Goal: Information Seeking & Learning: Learn about a topic

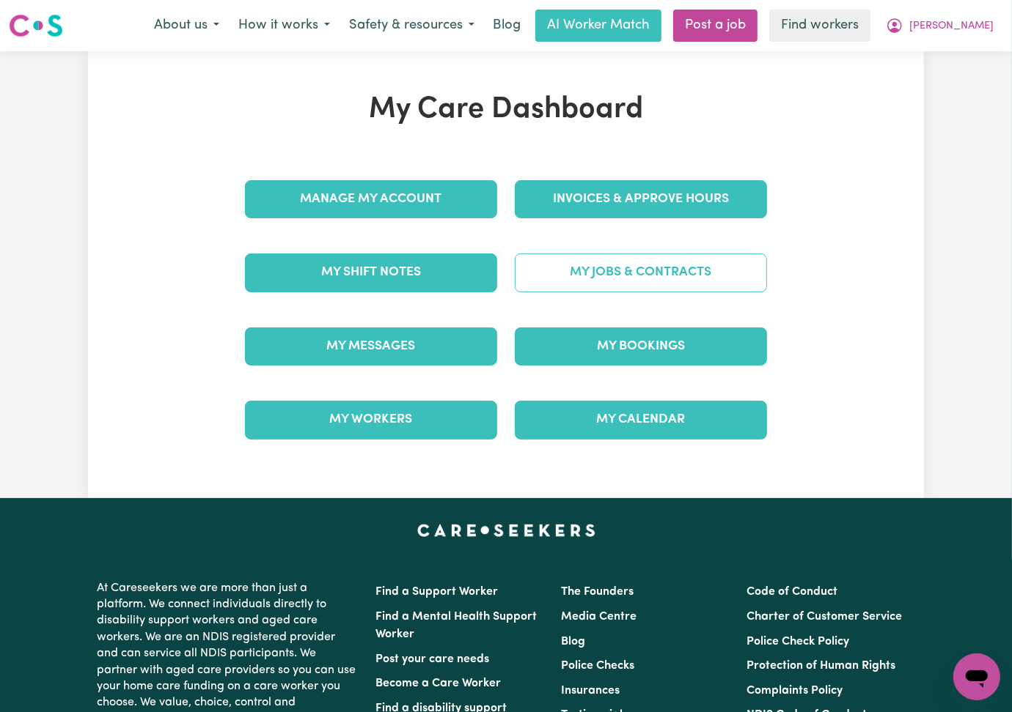
click at [767, 276] on link "My Jobs & Contracts" at bounding box center [641, 273] width 252 height 38
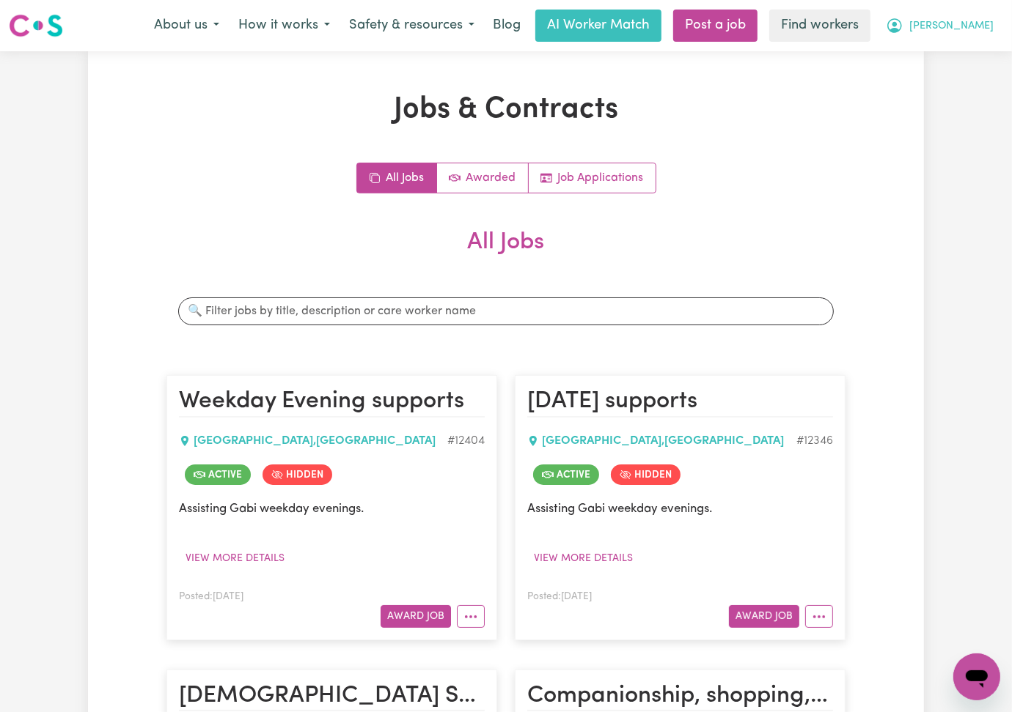
click at [965, 12] on button "[PERSON_NAME]" at bounding box center [939, 25] width 127 height 31
click at [941, 56] on link "My Dashboard" at bounding box center [944, 57] width 116 height 28
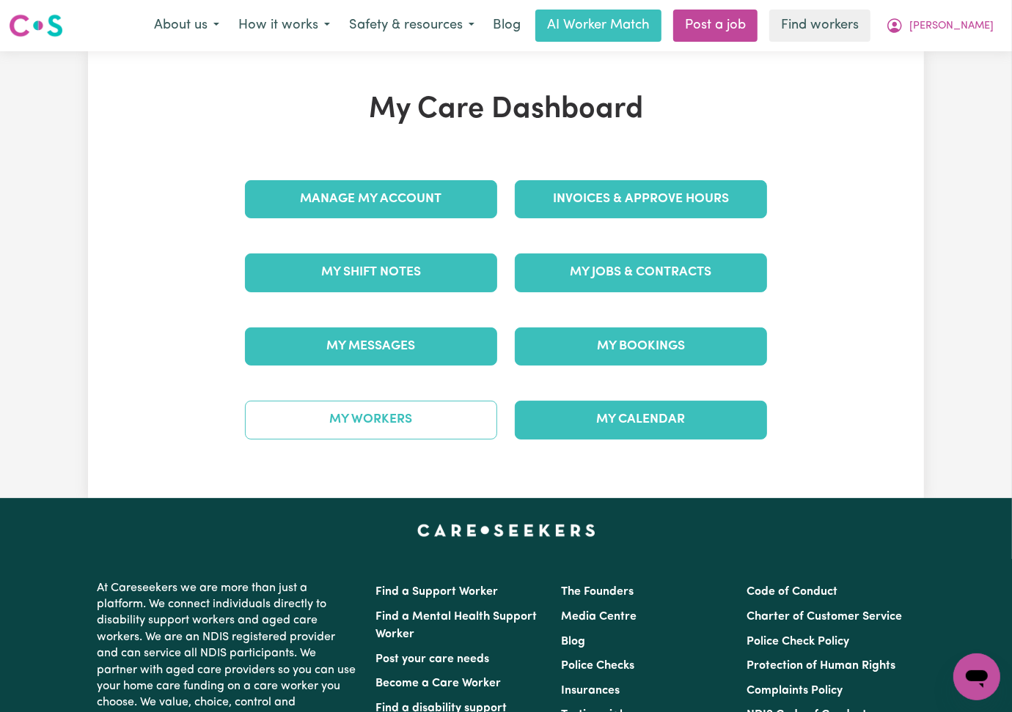
click at [313, 418] on link "My Workers" at bounding box center [371, 420] width 252 height 38
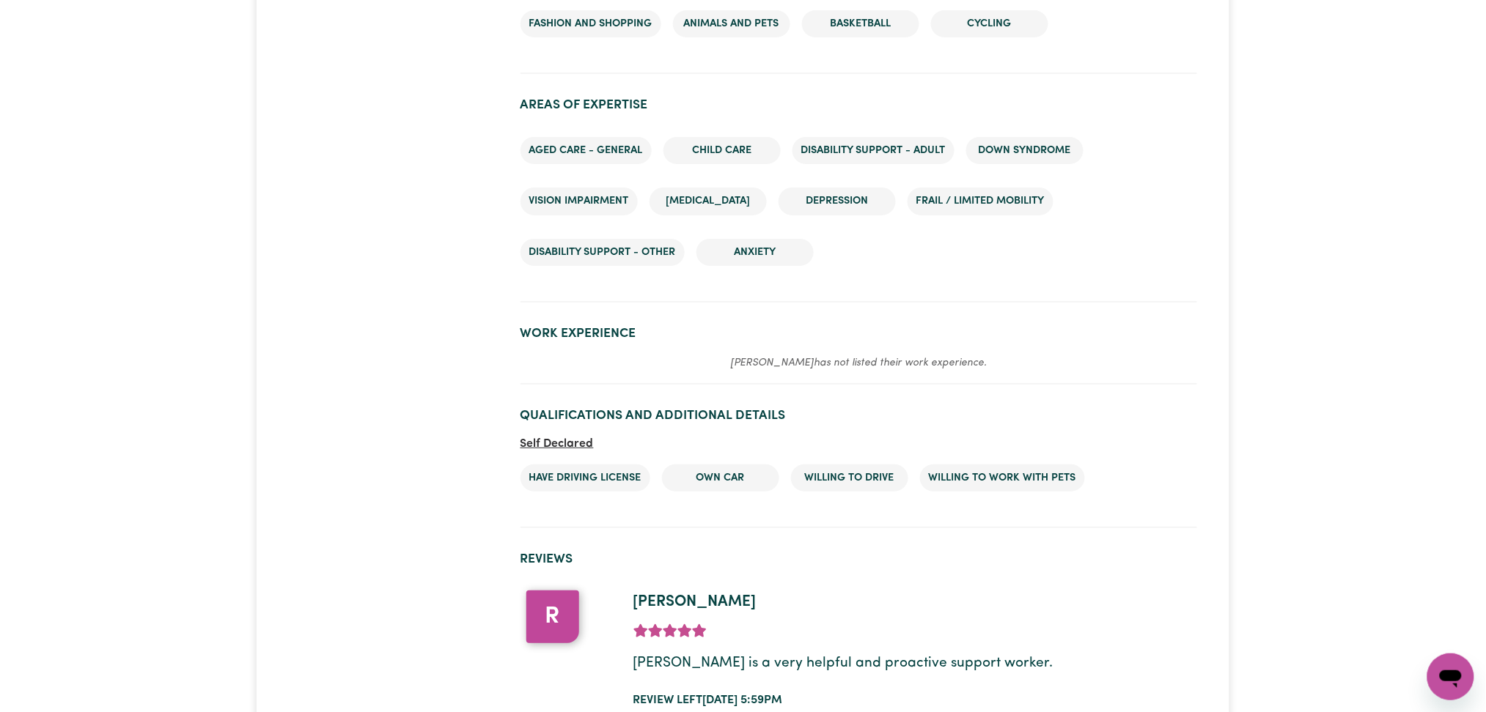
scroll to position [2027, 0]
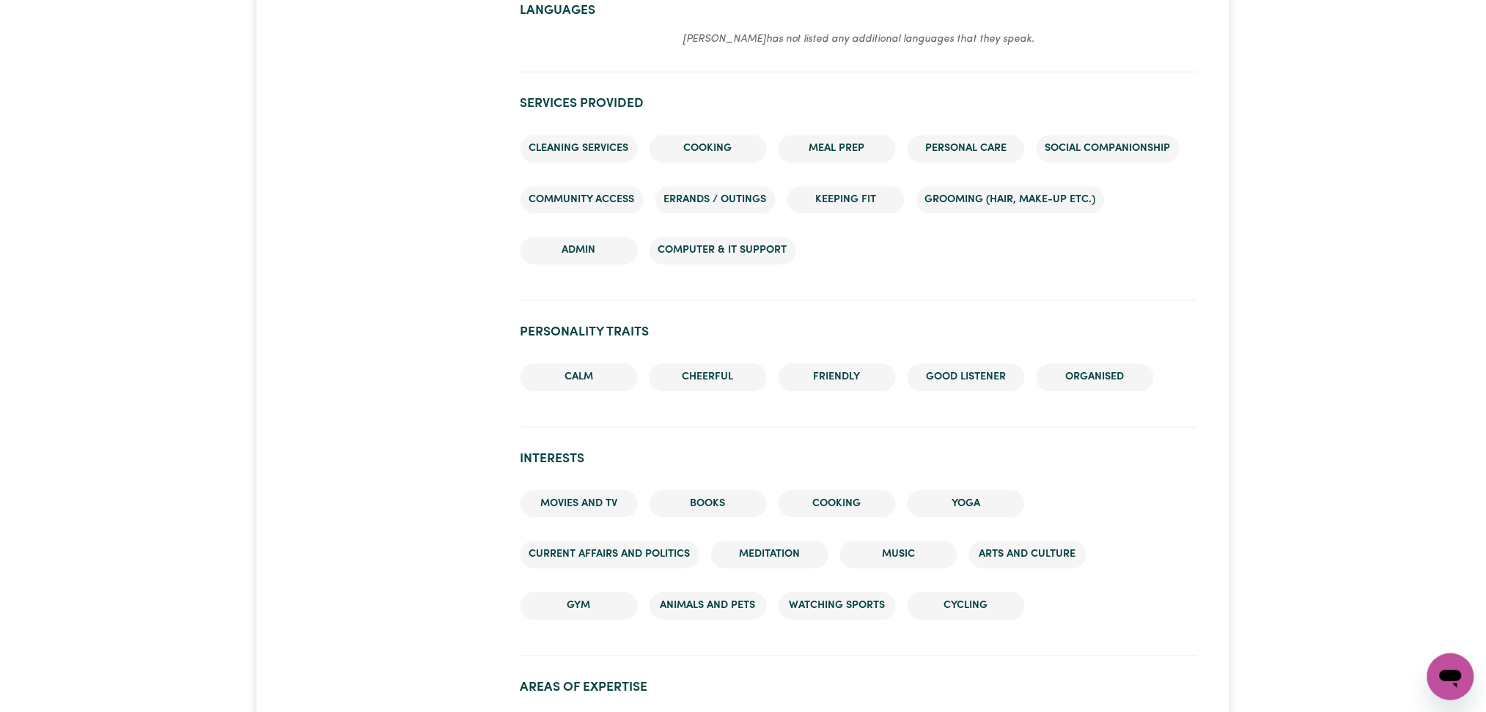
scroll to position [1799, 0]
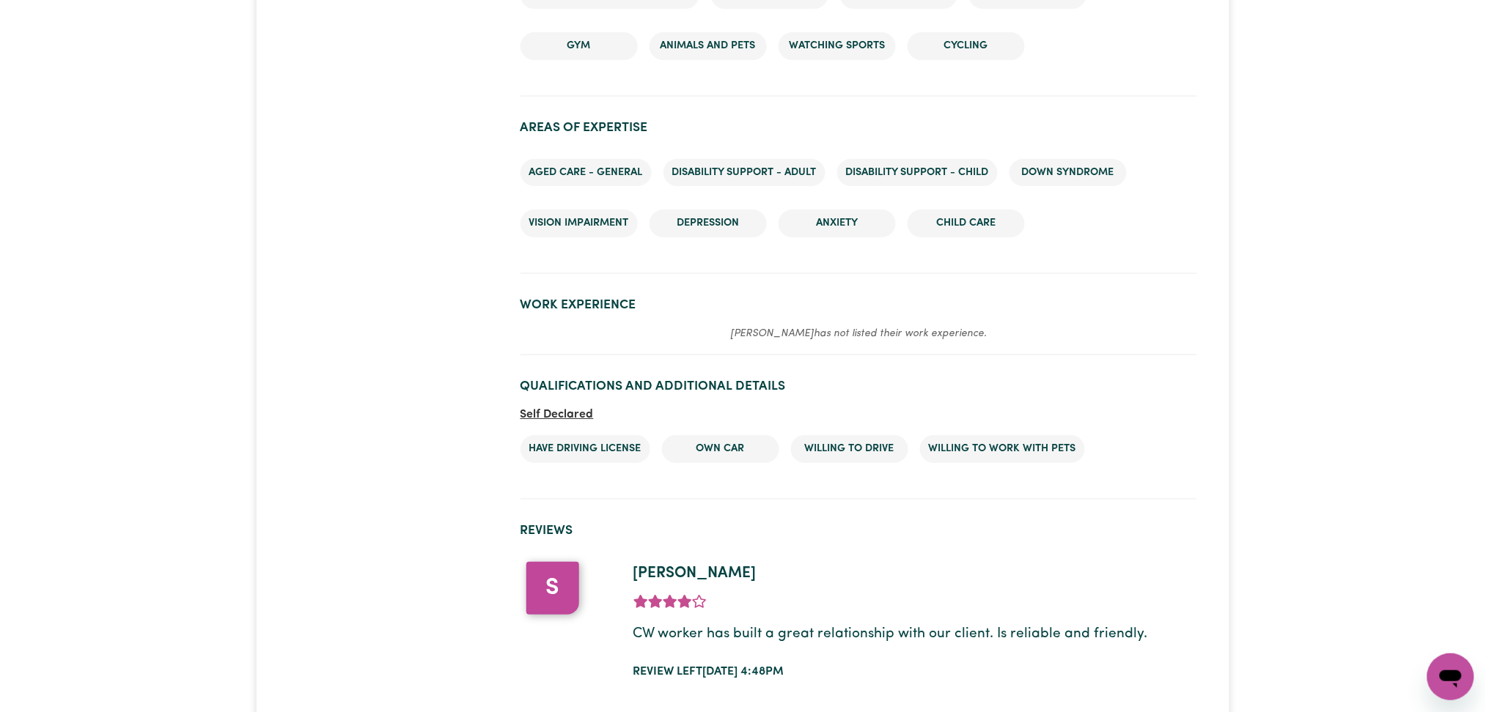
click at [537, 286] on section "Work Experience Nicola has not listed their work experience." at bounding box center [858, 321] width 677 height 70
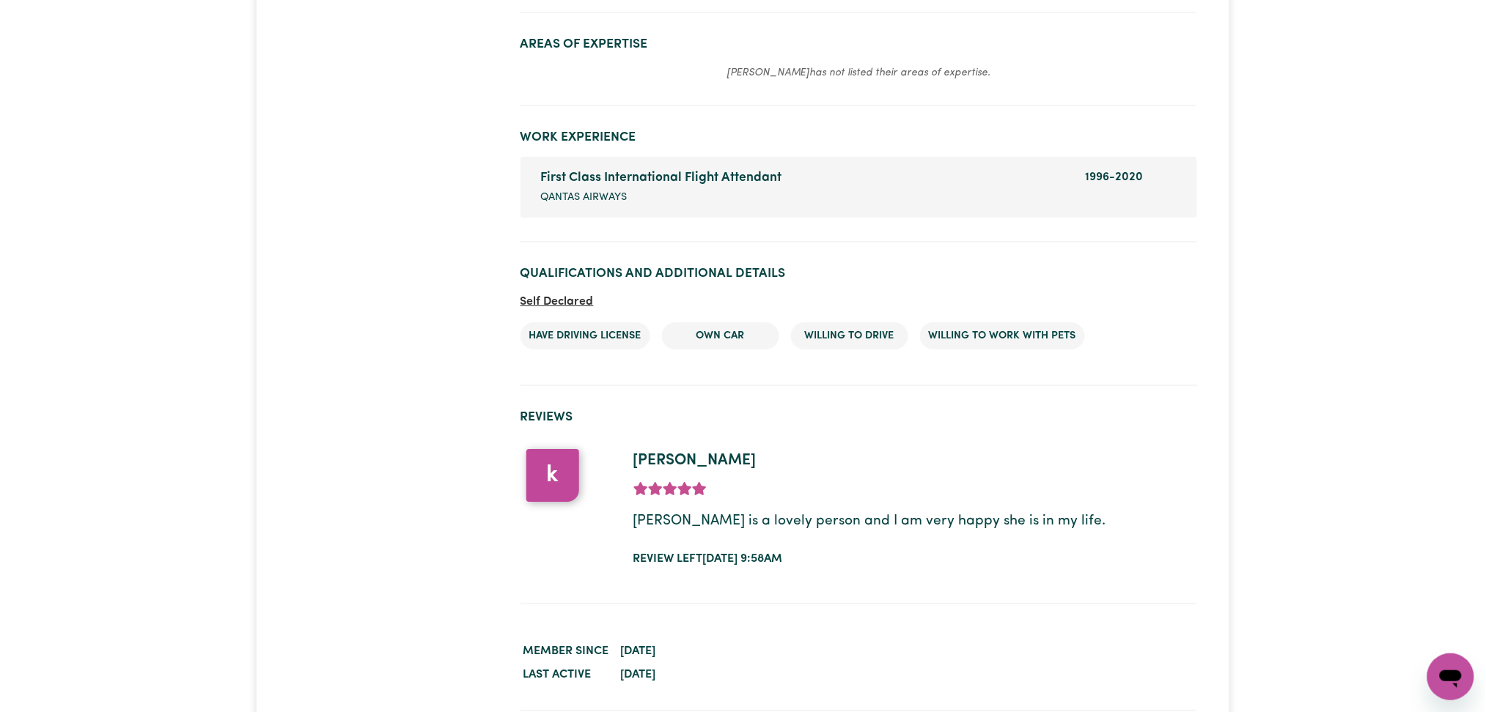
scroll to position [1719, 0]
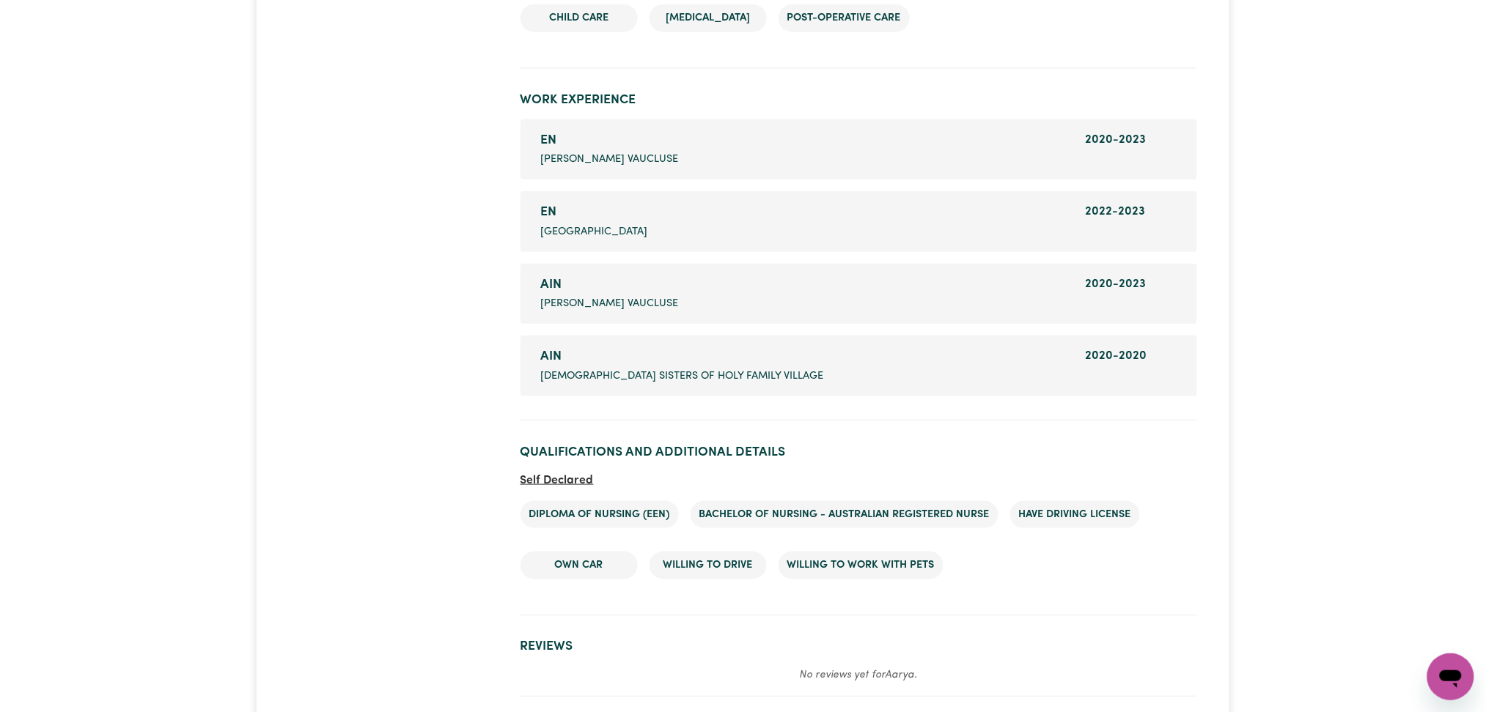
scroll to position [2428, 0]
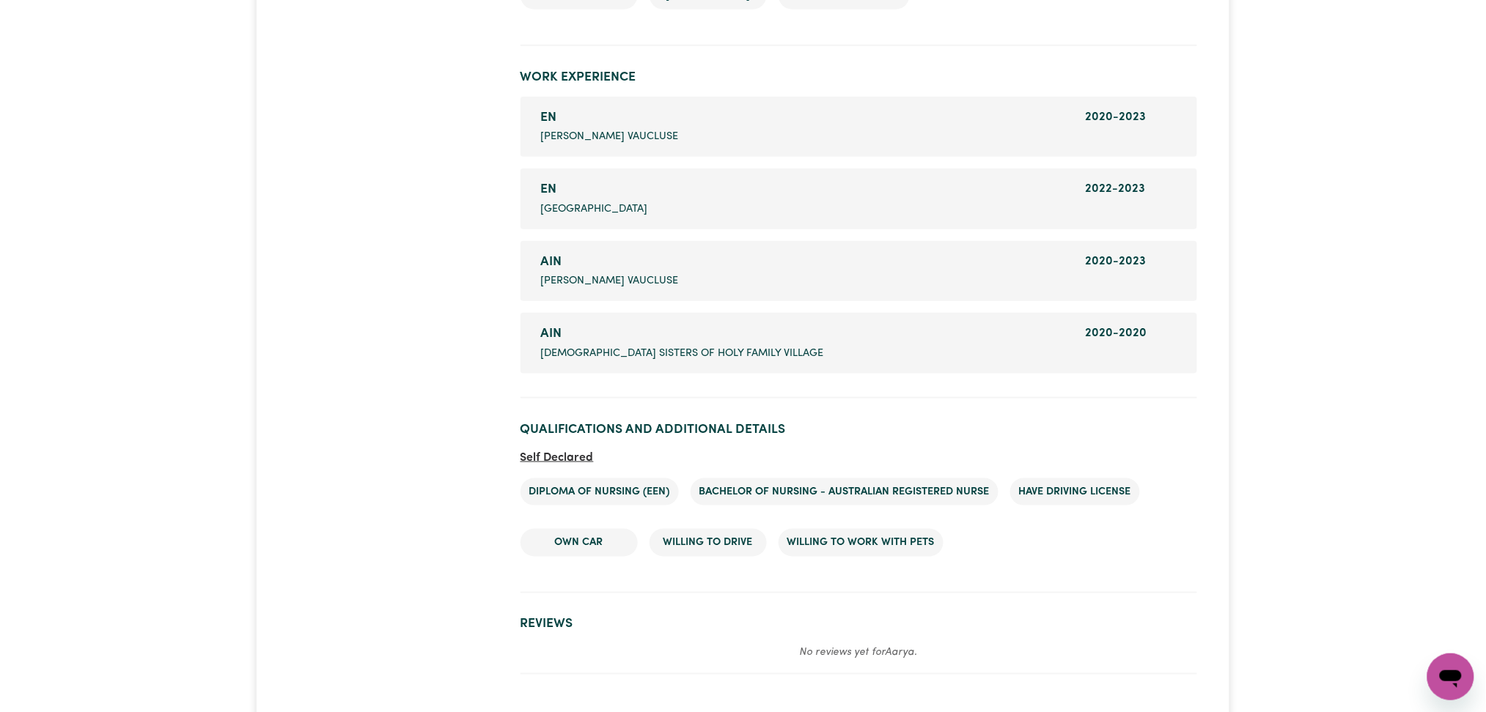
drag, startPoint x: 0, startPoint y: 0, endPoint x: 1484, endPoint y: 478, distance: 1559.4
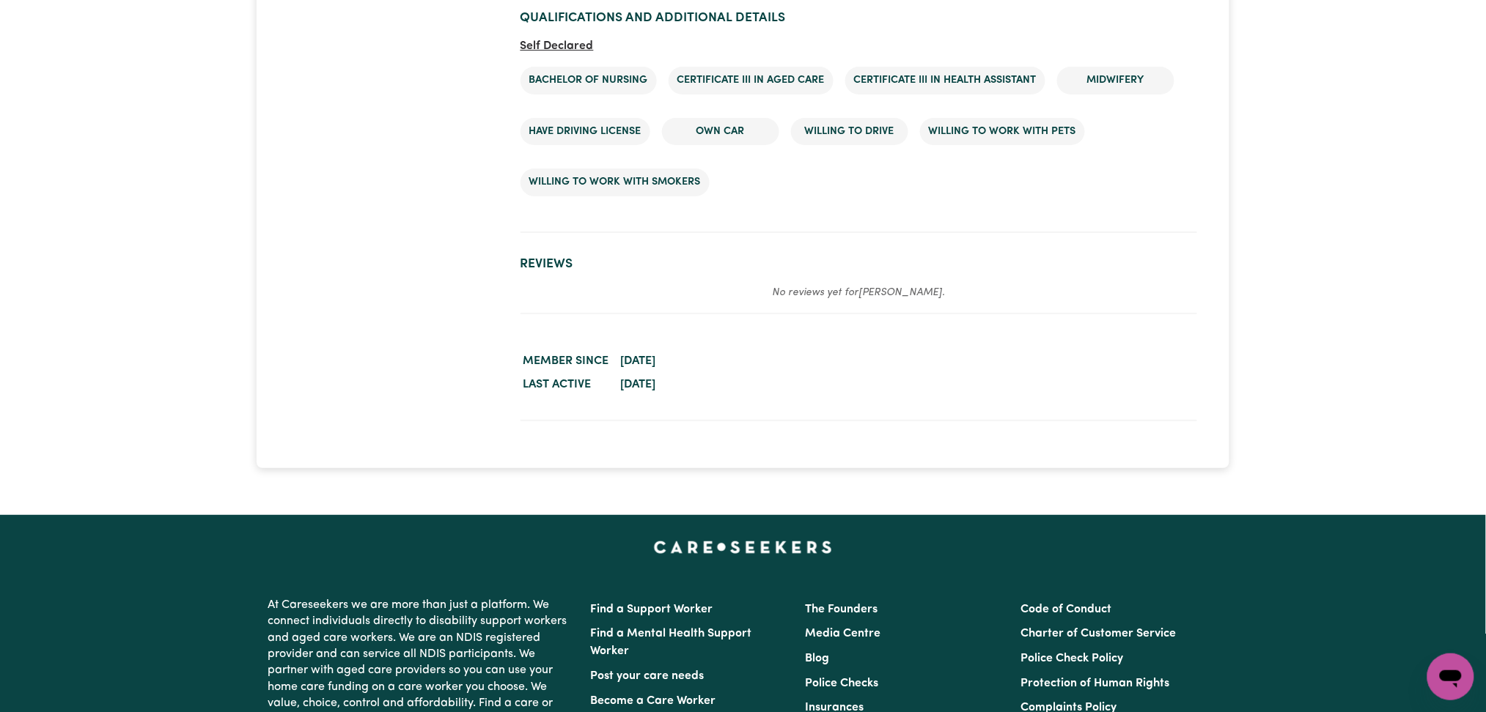
scroll to position [1553, 0]
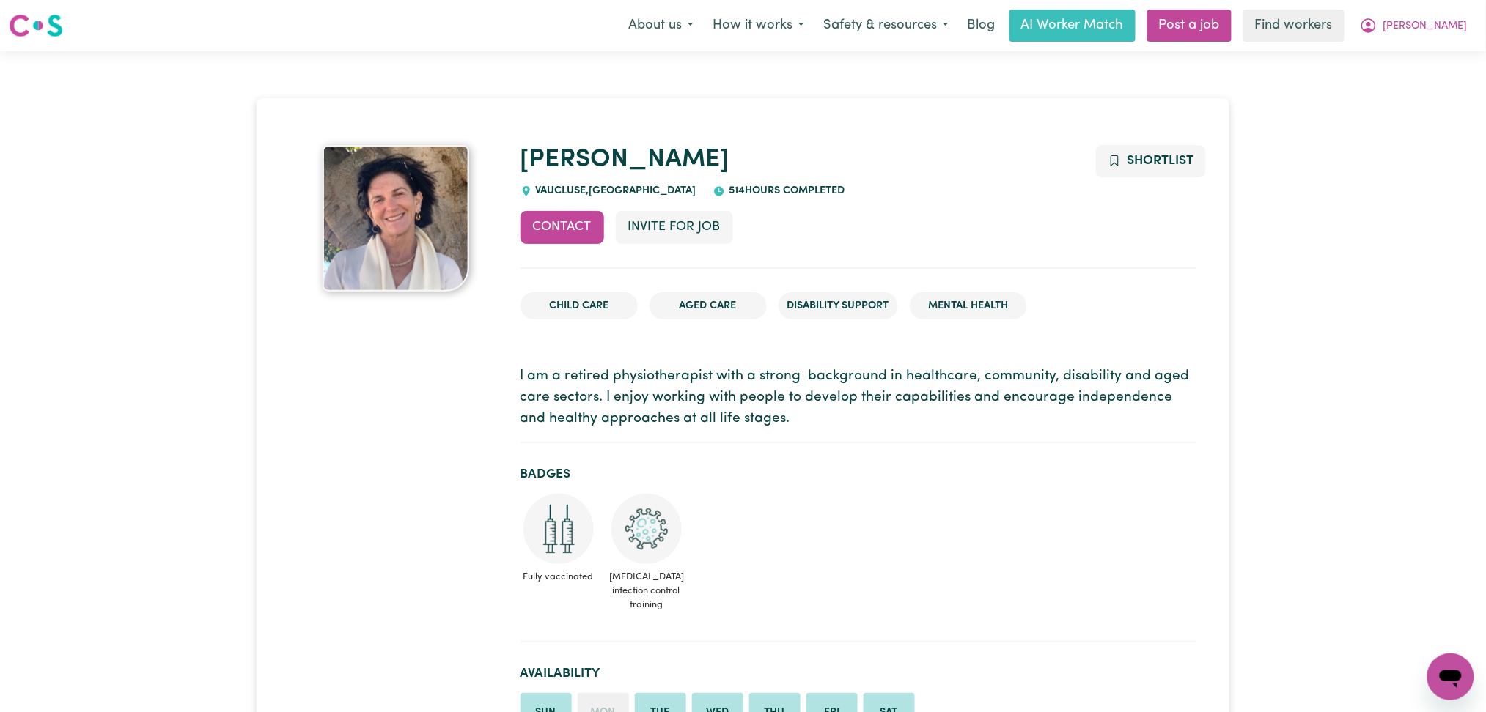
click at [559, 396] on p "I am a retired physiotherapist with a strong background in healthcare, communit…" at bounding box center [858, 398] width 677 height 63
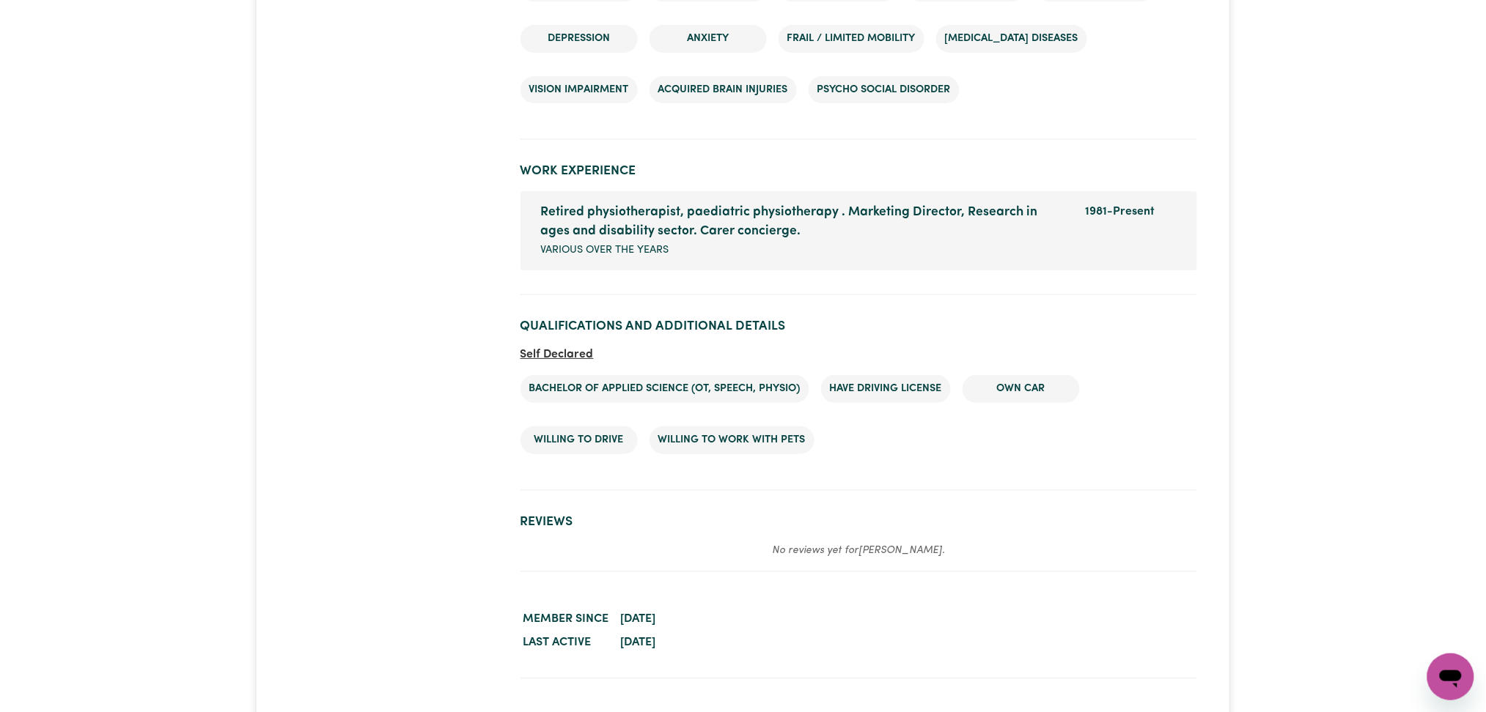
scroll to position [1937, 0]
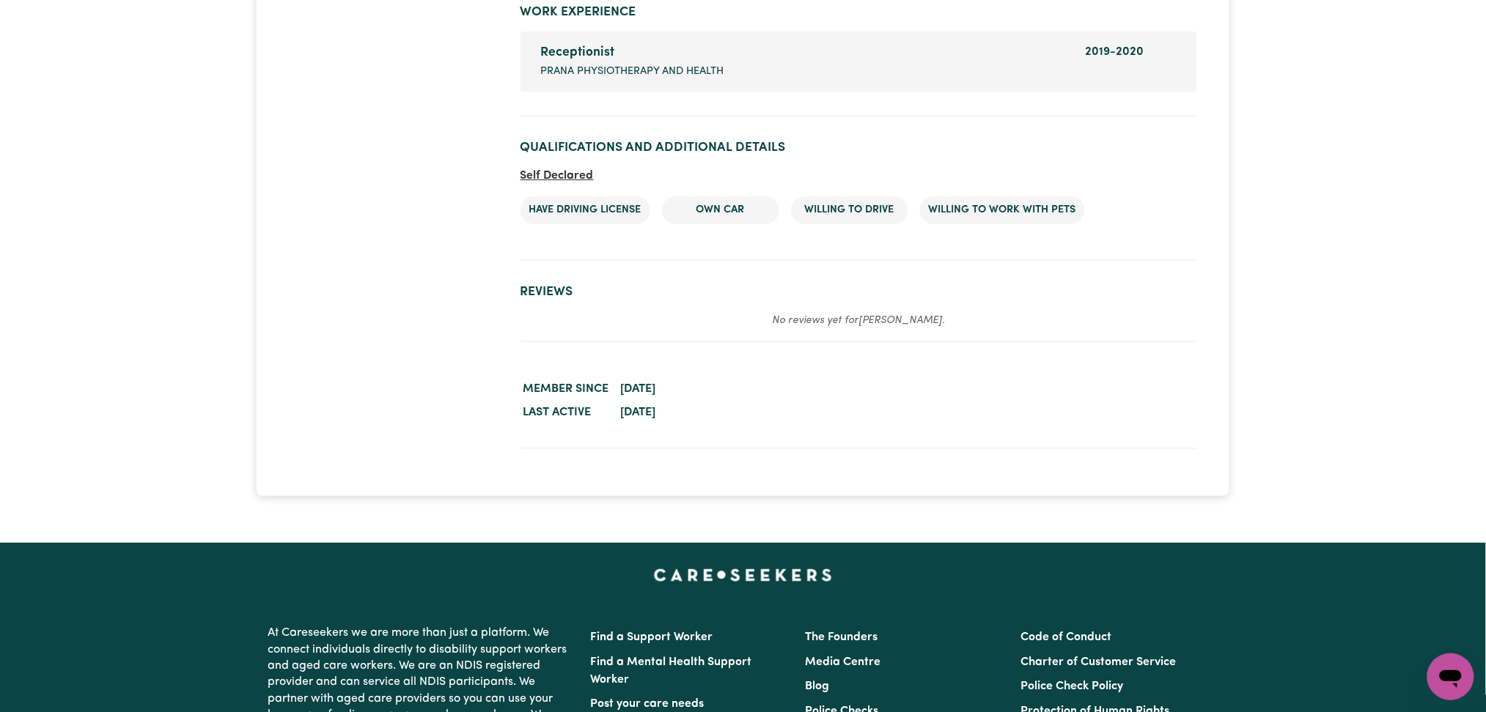
scroll to position [1871, 0]
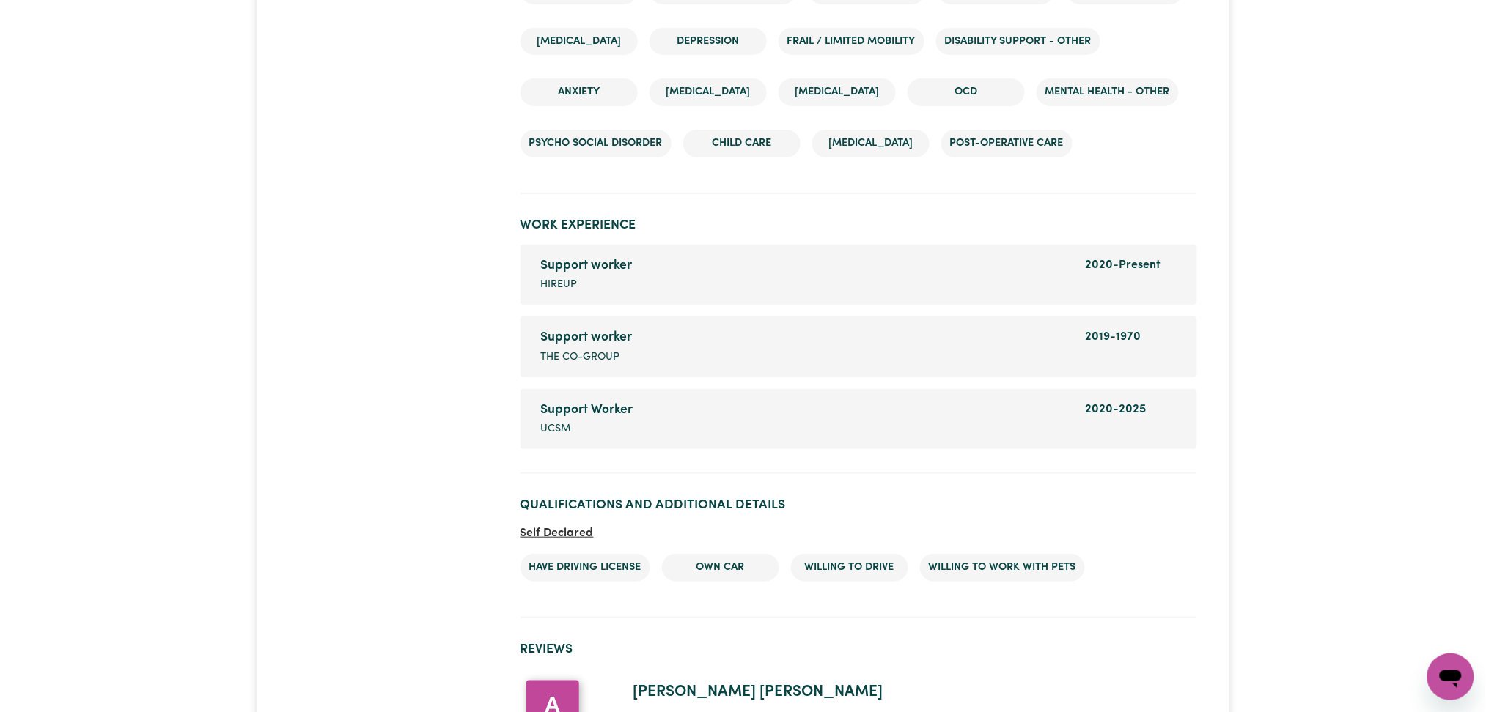
scroll to position [2247, 0]
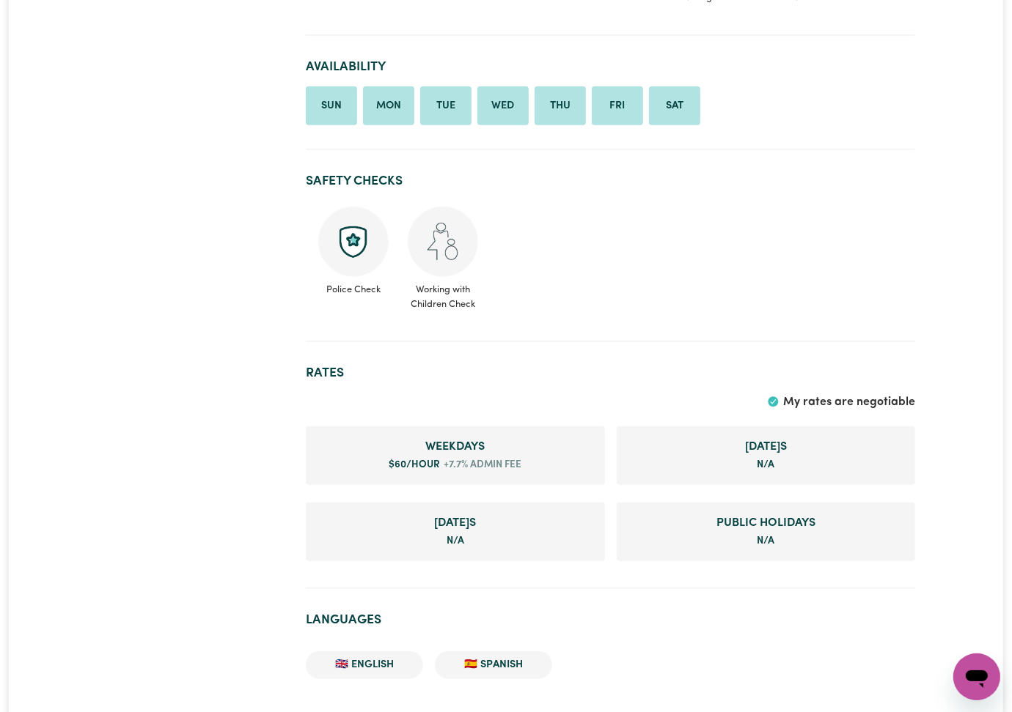
scroll to position [1075, 0]
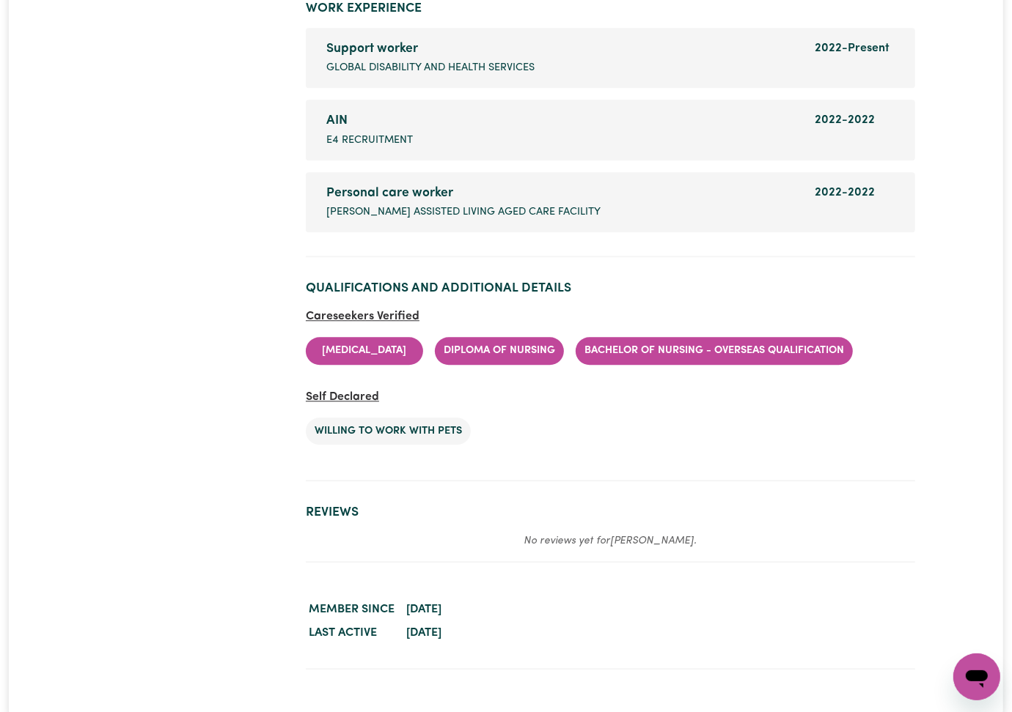
scroll to position [2736, 0]
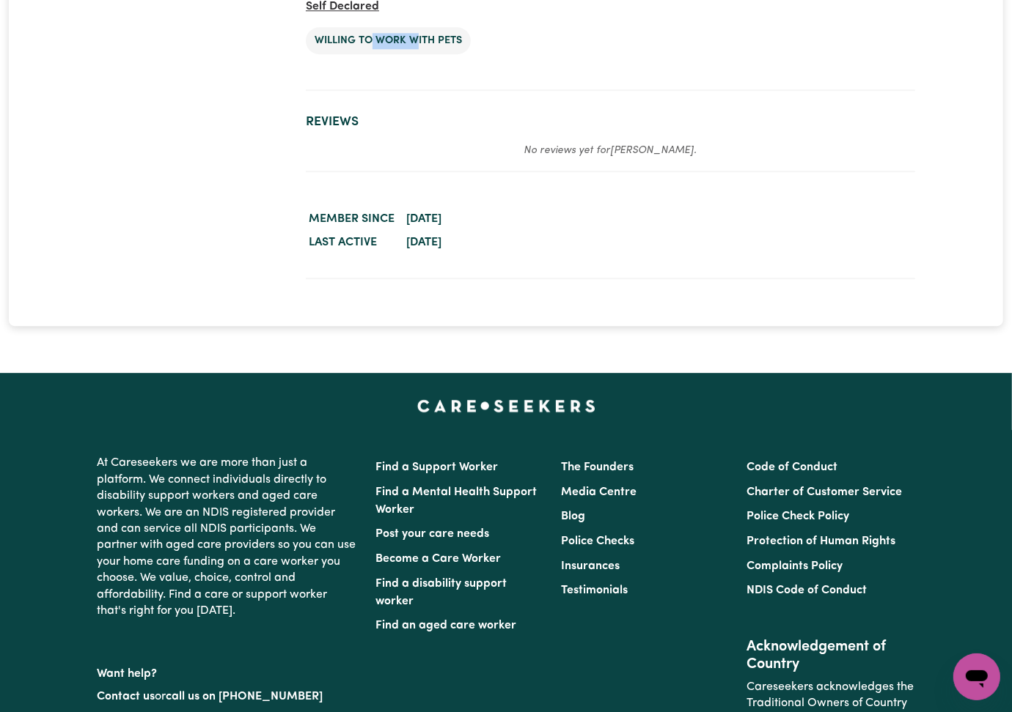
drag, startPoint x: 428, startPoint y: 431, endPoint x: 471, endPoint y: 438, distance: 43.1
click at [471, 55] on li "Willing to work with pets" at bounding box center [388, 41] width 165 height 28
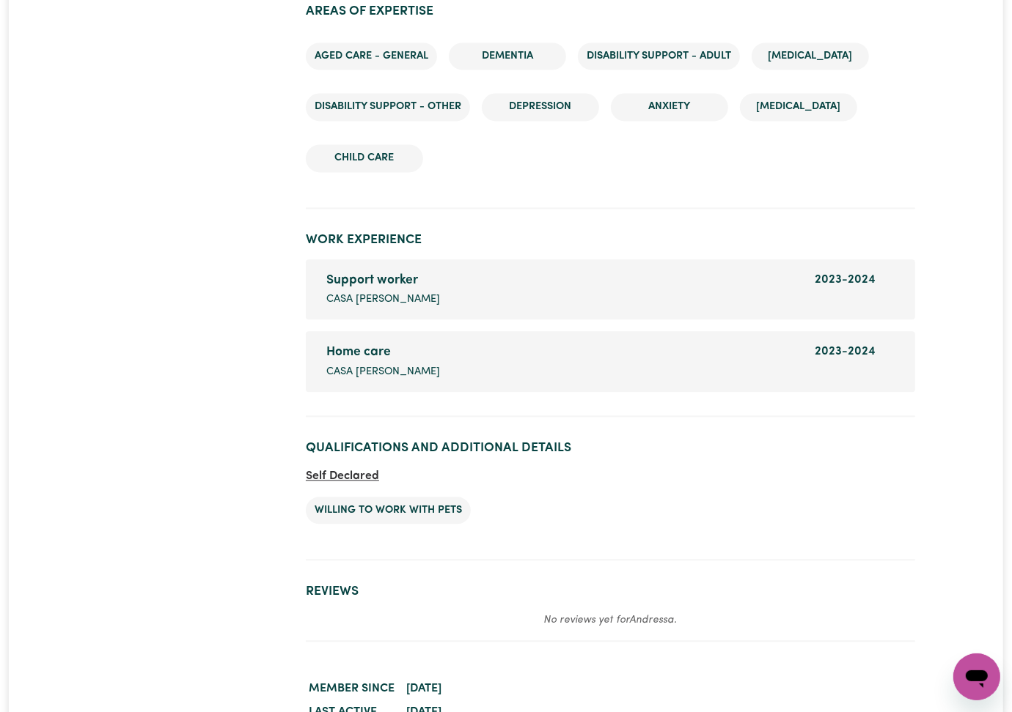
scroll to position [2410, 0]
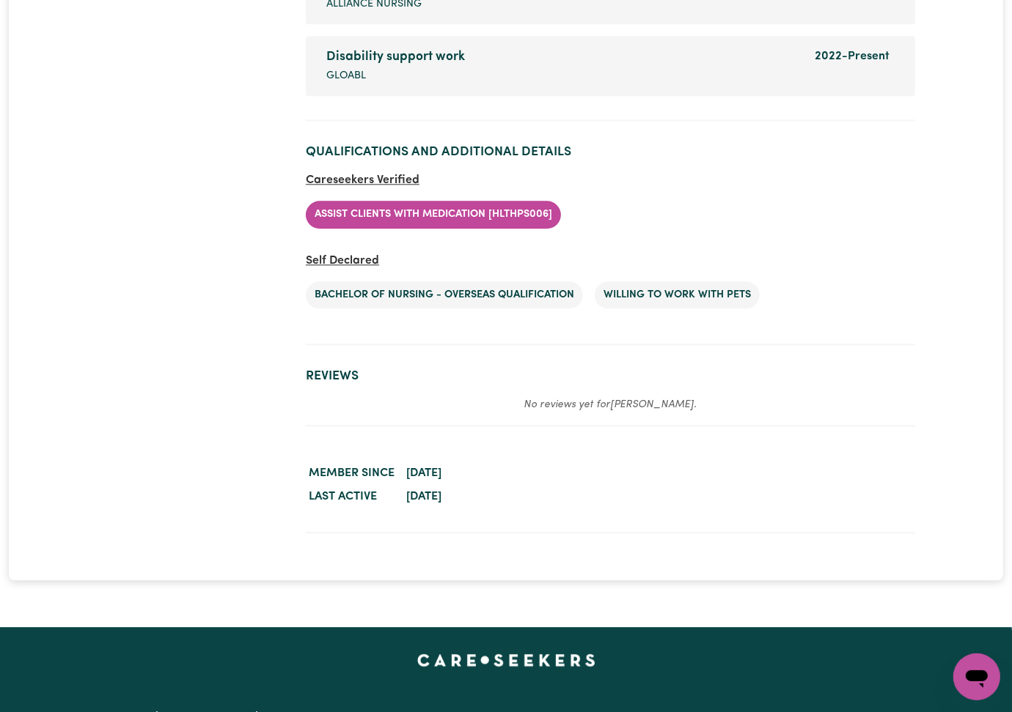
scroll to position [2363, 0]
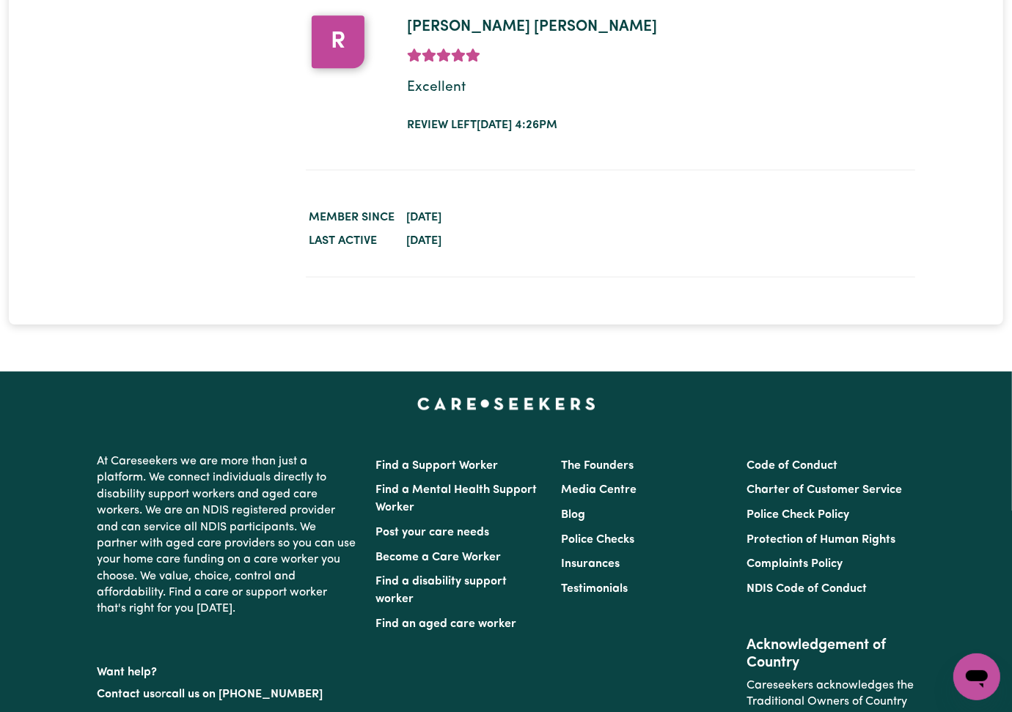
scroll to position [2983, 0]
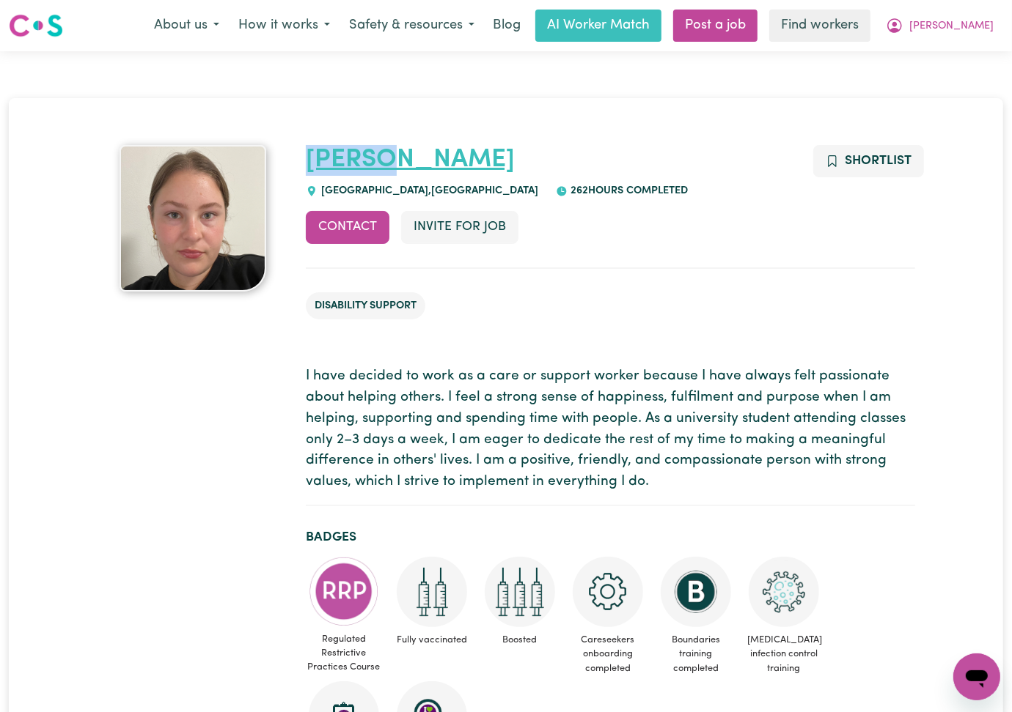
drag, startPoint x: 463, startPoint y: 162, endPoint x: 364, endPoint y: 166, distance: 99.0
click at [364, 166] on h1 "Rachel" at bounding box center [610, 160] width 609 height 31
copy link "Rachel"
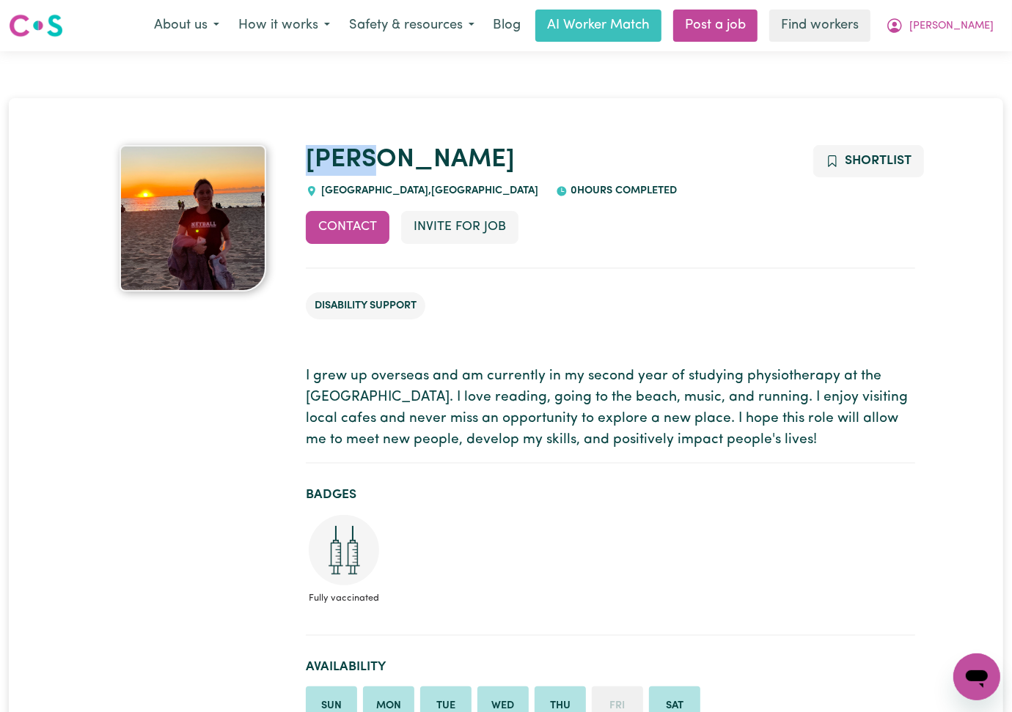
drag, startPoint x: 449, startPoint y: 158, endPoint x: 359, endPoint y: 157, distance: 90.2
copy link "Chloe"
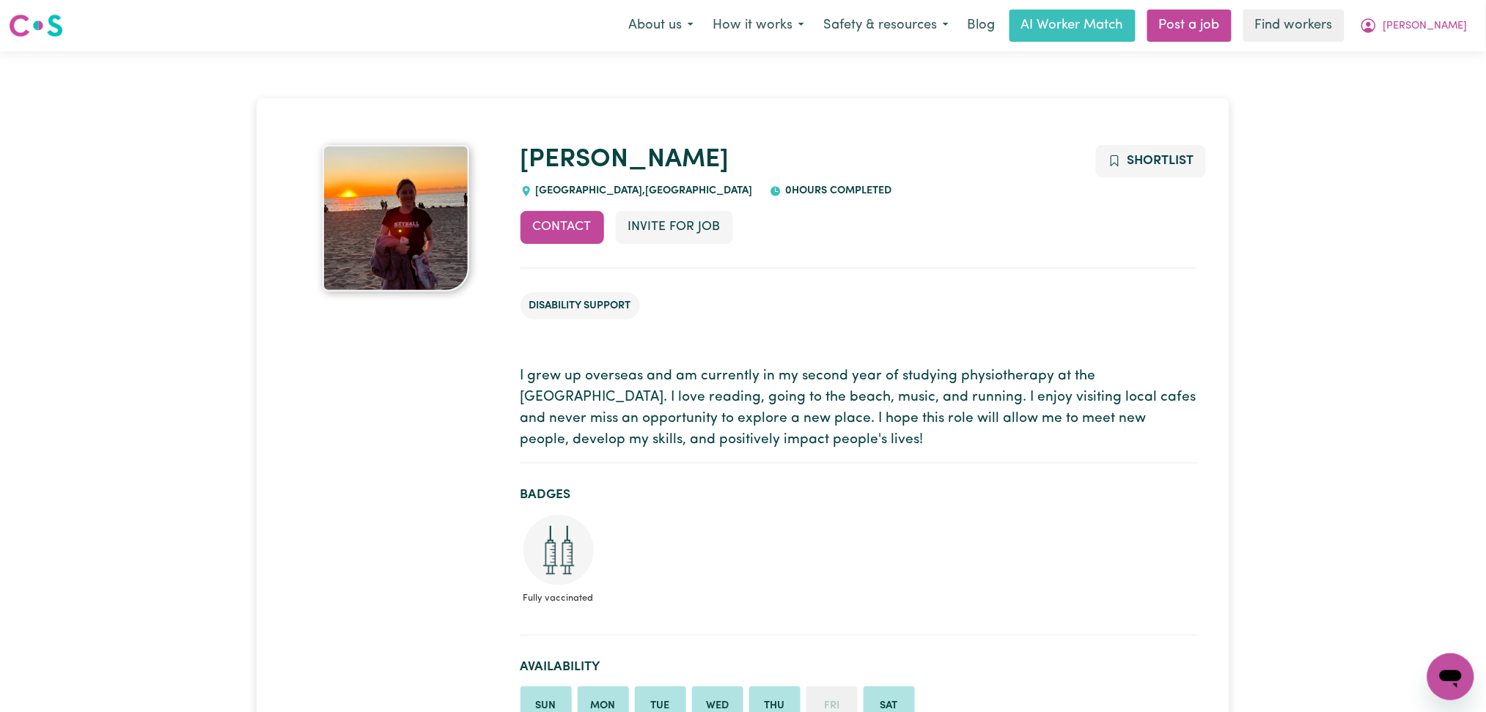
click at [817, 314] on ul "Disability Support" at bounding box center [858, 306] width 677 height 51
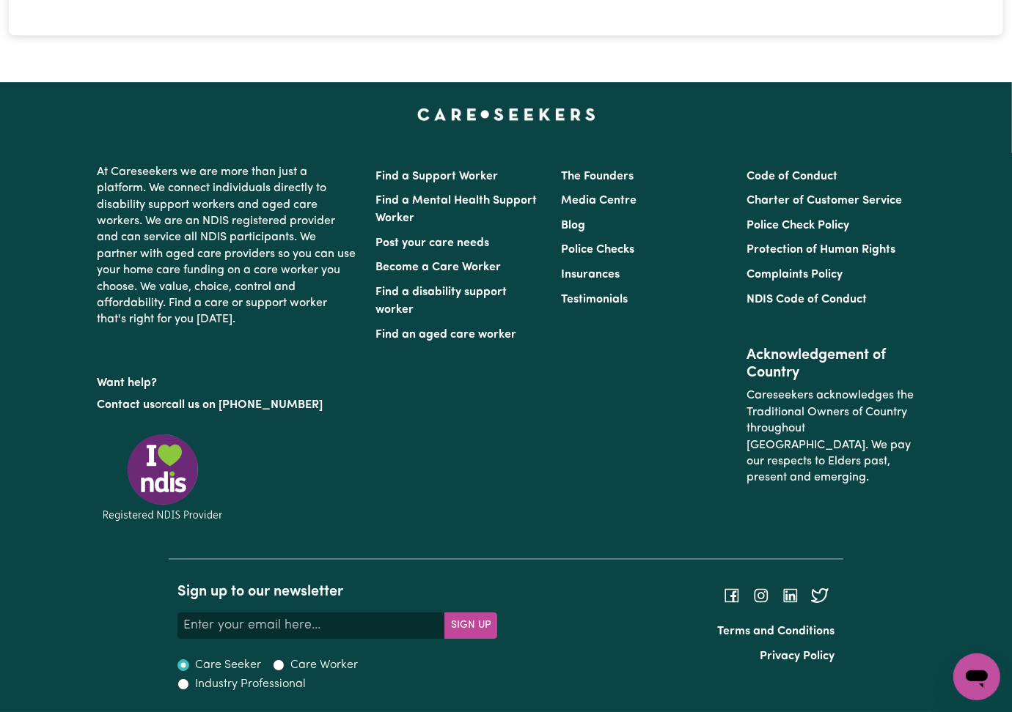
scroll to position [2932, 0]
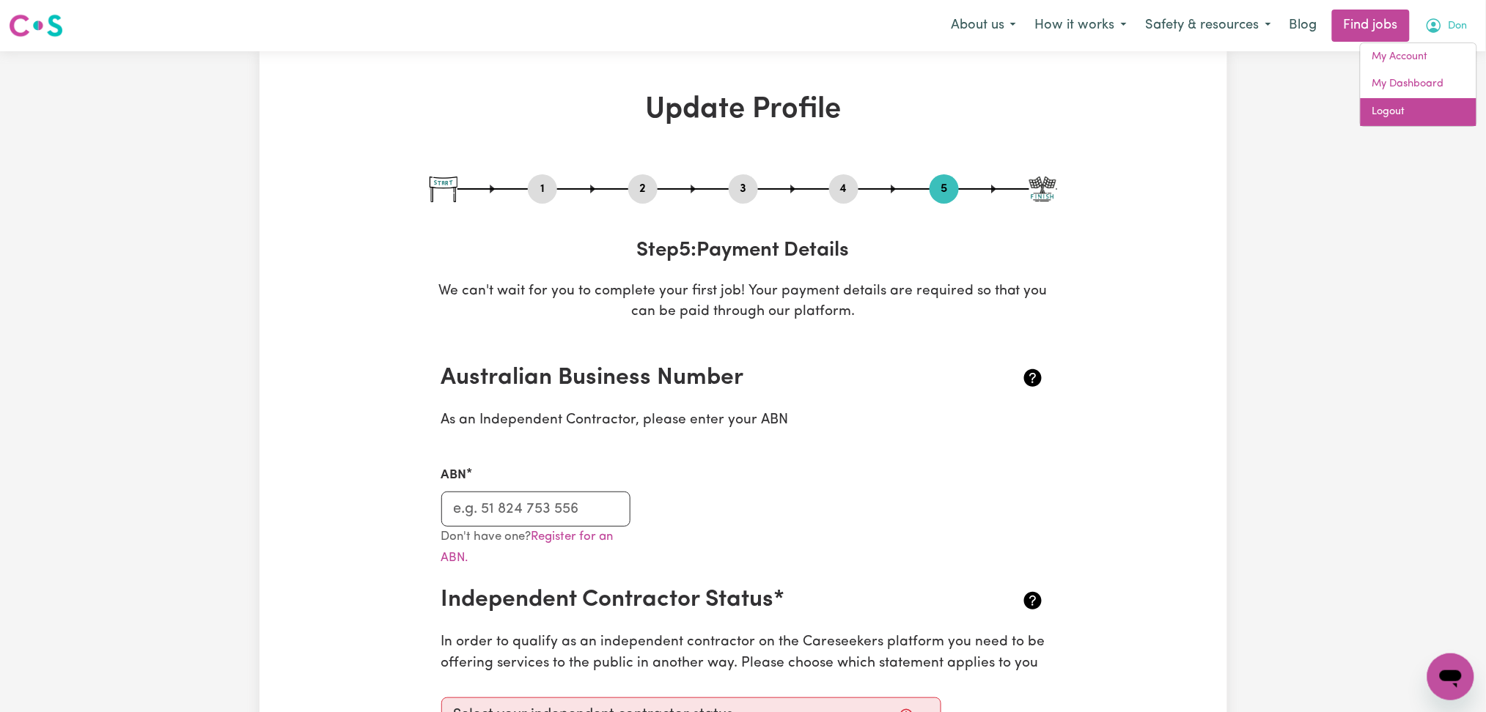
click at [1413, 107] on link "Logout" at bounding box center [1418, 112] width 116 height 28
